Goal: Information Seeking & Learning: Find specific fact

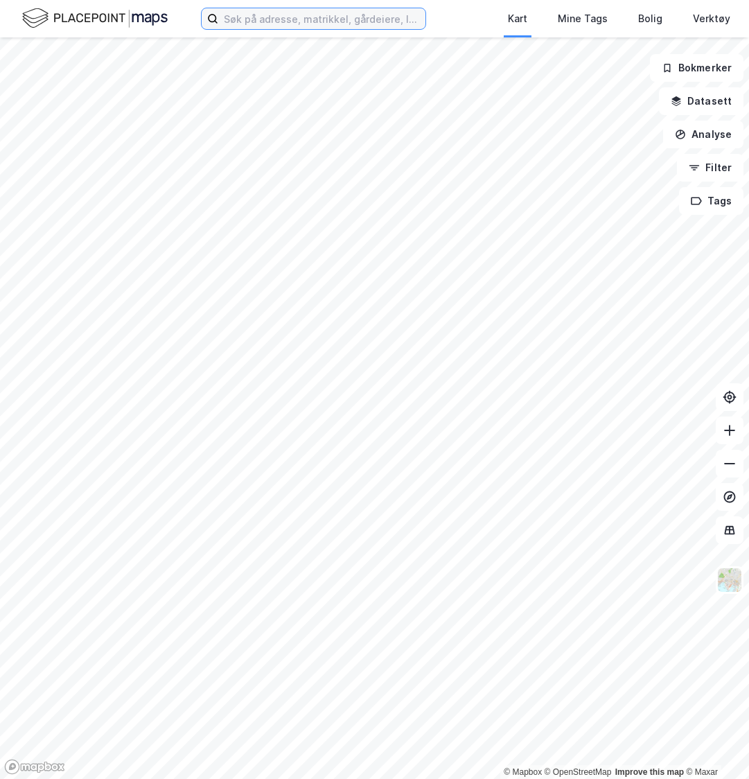
click at [334, 24] on input at bounding box center [321, 18] width 207 height 21
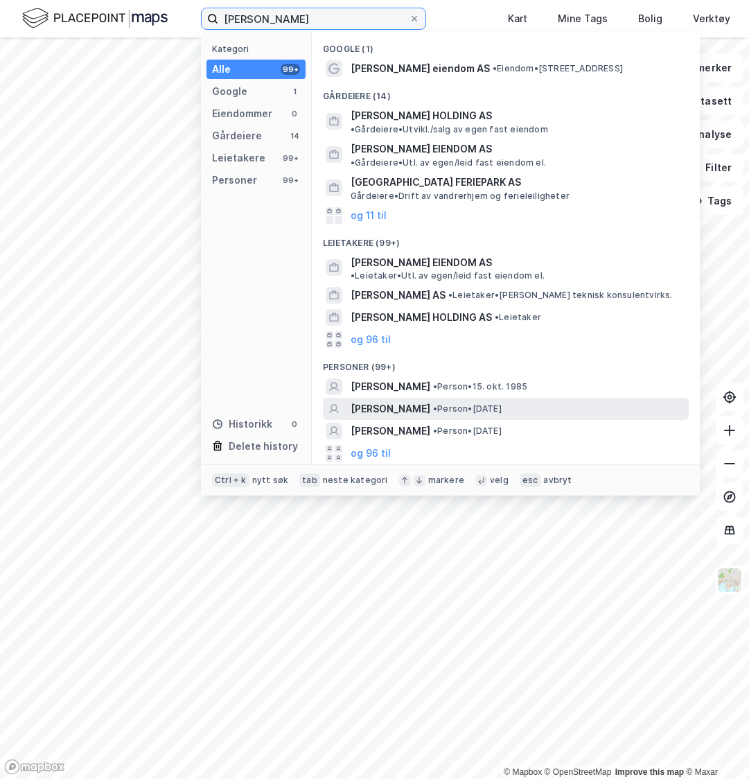
type input "[PERSON_NAME]"
click at [489, 403] on span "• Person • [DATE]" at bounding box center [467, 408] width 69 height 11
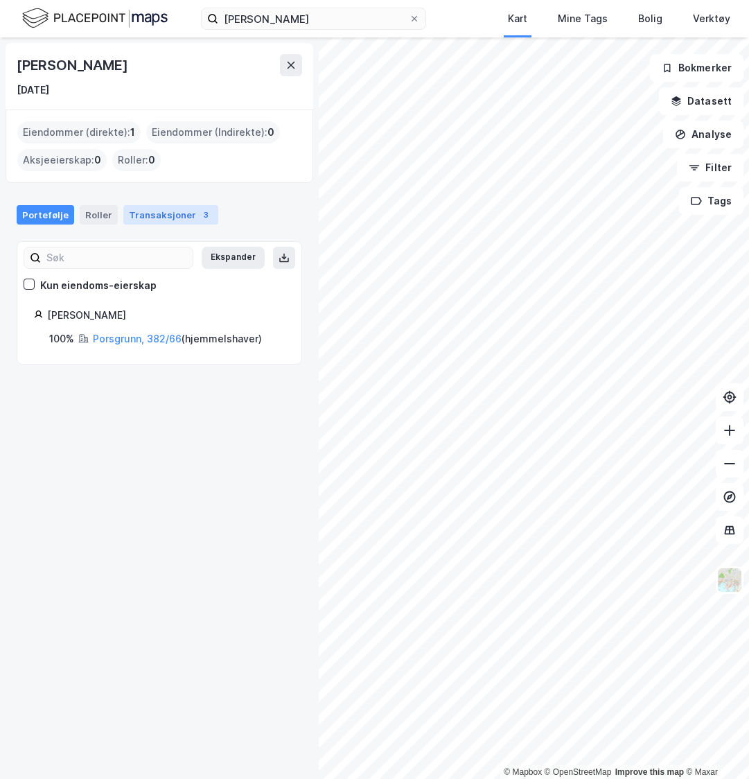
click at [165, 221] on div "Transaksjoner 3" at bounding box center [170, 214] width 95 height 19
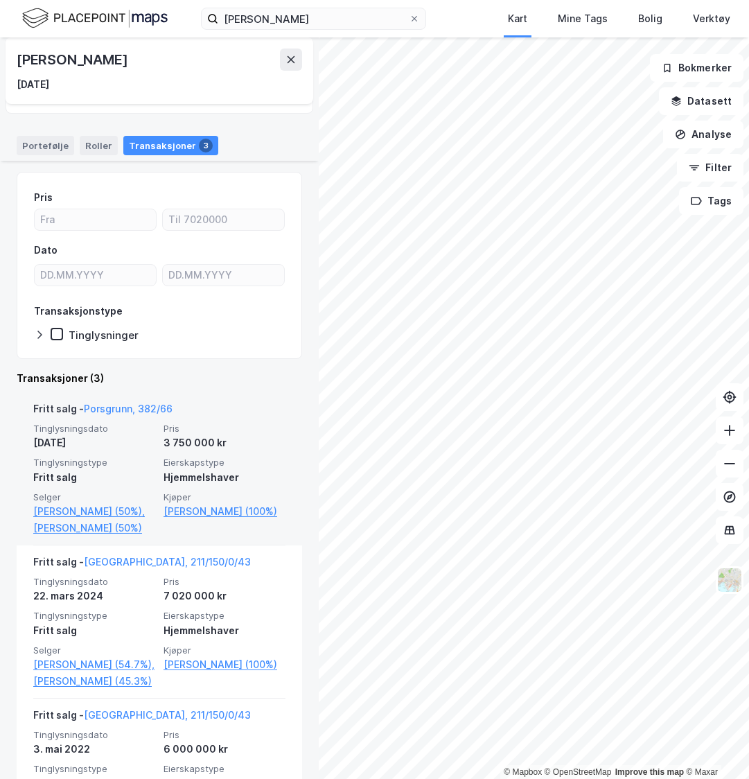
scroll to position [139, 0]
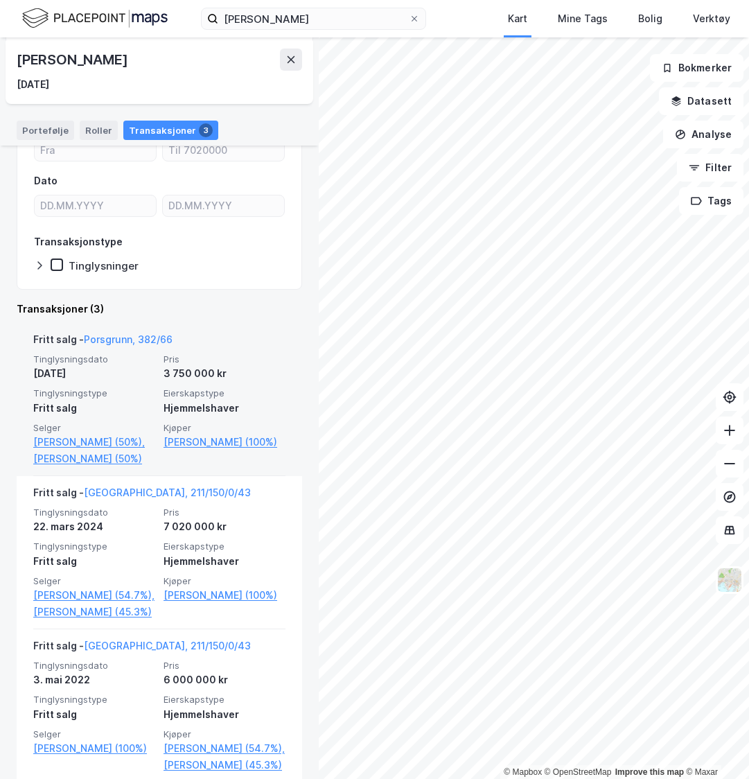
click at [130, 345] on div "Fritt salg - Porsgrunn, 382/66" at bounding box center [102, 342] width 139 height 22
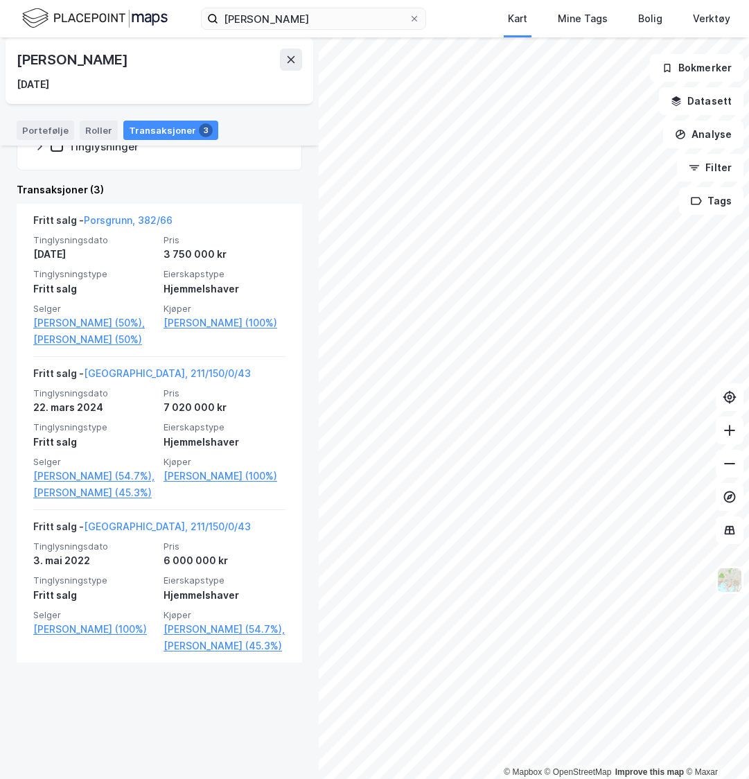
scroll to position [50, 0]
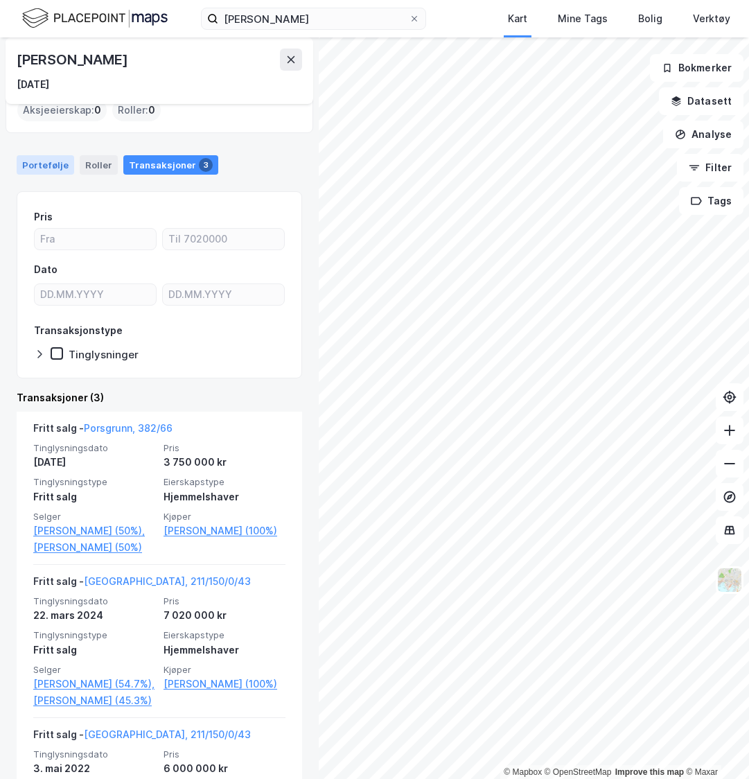
click at [49, 167] on div "Portefølje" at bounding box center [46, 164] width 58 height 19
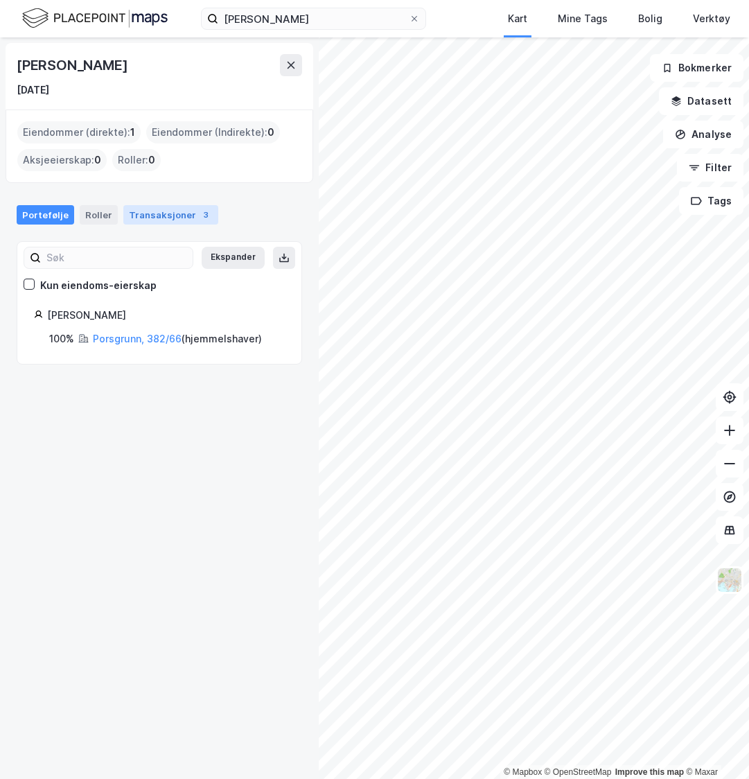
click at [155, 219] on div "Transaksjoner 3" at bounding box center [170, 214] width 95 height 19
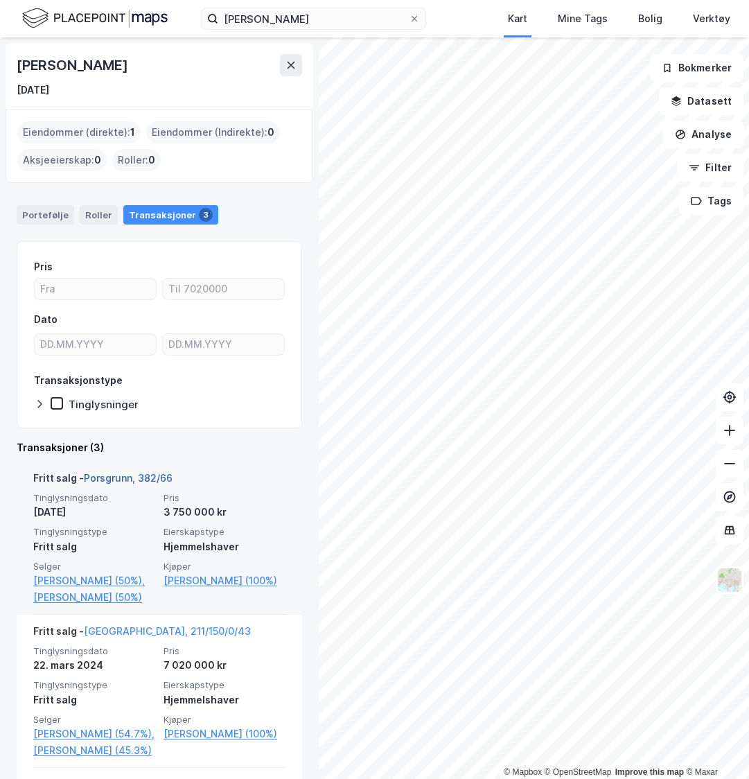
click at [131, 478] on link "Porsgrunn, 382/66" at bounding box center [128, 478] width 89 height 12
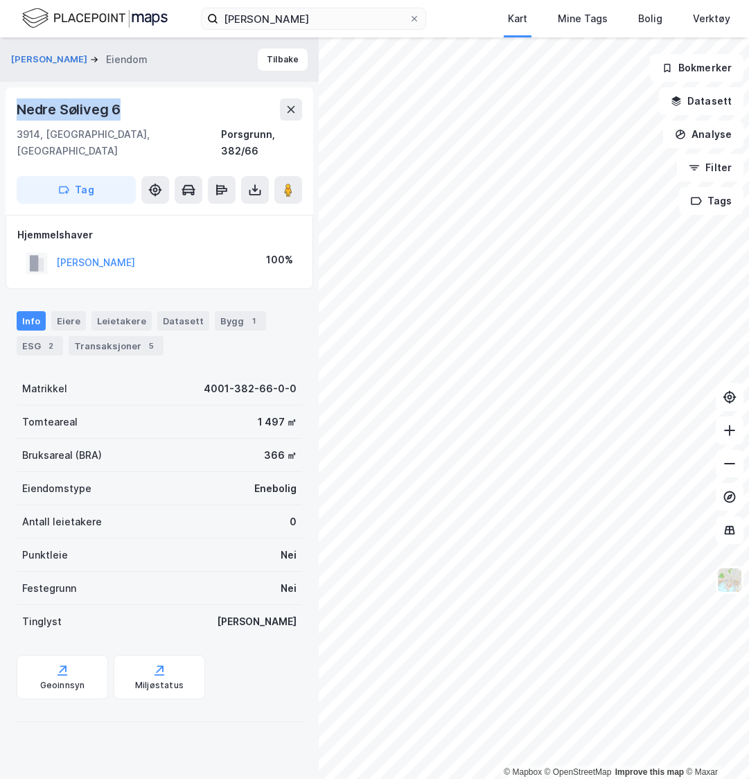
drag, startPoint x: 110, startPoint y: 116, endPoint x: 17, endPoint y: 116, distance: 92.9
click at [17, 116] on div "Nedre Søliveg 6" at bounding box center [160, 109] width 286 height 22
copy div "Nedre Søliveg 6"
drag, startPoint x: 180, startPoint y: 89, endPoint x: 134, endPoint y: 108, distance: 48.8
click at [179, 89] on div "Nedre Søliveg 6 3914, [GEOGRAPHIC_DATA], [GEOGRAPHIC_DATA], 382/66 Tag" at bounding box center [160, 151] width 308 height 128
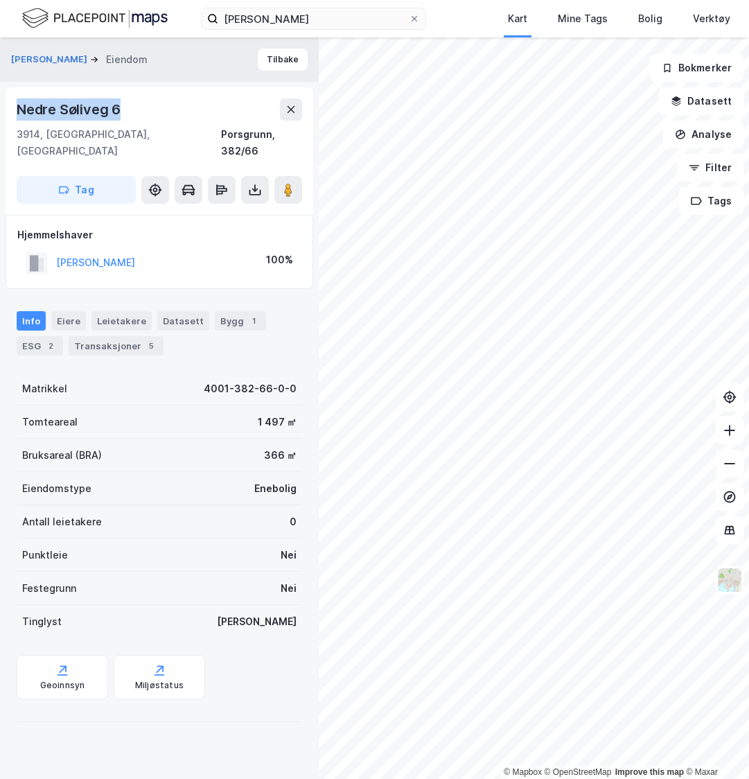
click at [129, 106] on div "Nedre Søliveg 6" at bounding box center [160, 109] width 286 height 22
click at [125, 109] on div "Nedre Søliveg 6" at bounding box center [160, 109] width 286 height 22
drag, startPoint x: 56, startPoint y: 114, endPoint x: 19, endPoint y: 113, distance: 37.5
click at [25, 115] on div "Nedre Søliveg 6" at bounding box center [160, 109] width 286 height 22
click at [48, 108] on div "Nedre Søliveg 6" at bounding box center [70, 109] width 107 height 22
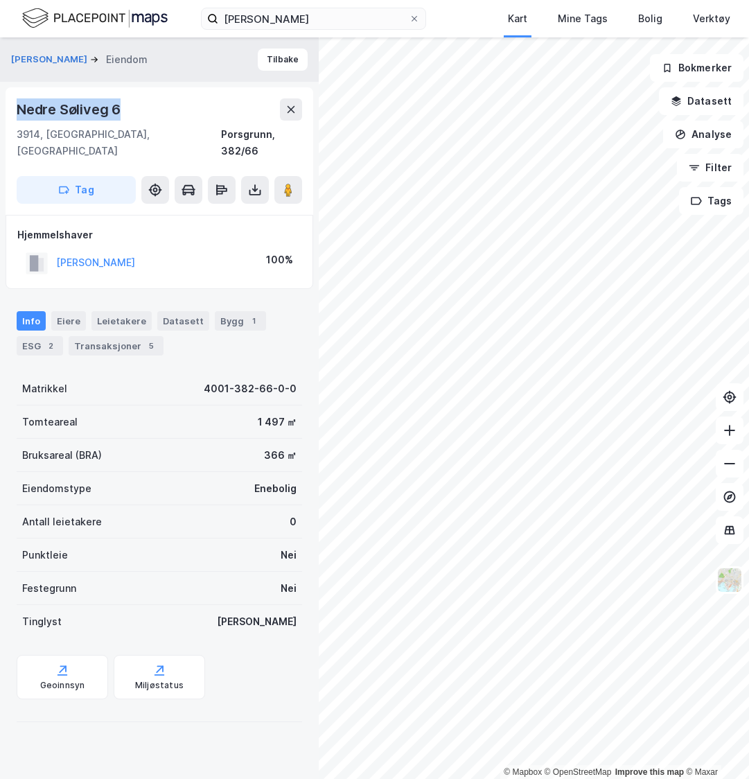
drag, startPoint x: 123, startPoint y: 105, endPoint x: 3, endPoint y: 107, distance: 120.0
click at [3, 107] on div "[PERSON_NAME] Nedre Søliveg 6 3914, [GEOGRAPHIC_DATA], [GEOGRAPHIC_DATA] Porsgr…" at bounding box center [159, 408] width 319 height 742
copy div "Nedre Søliveg 6"
